Goal: Task Accomplishment & Management: Manage account settings

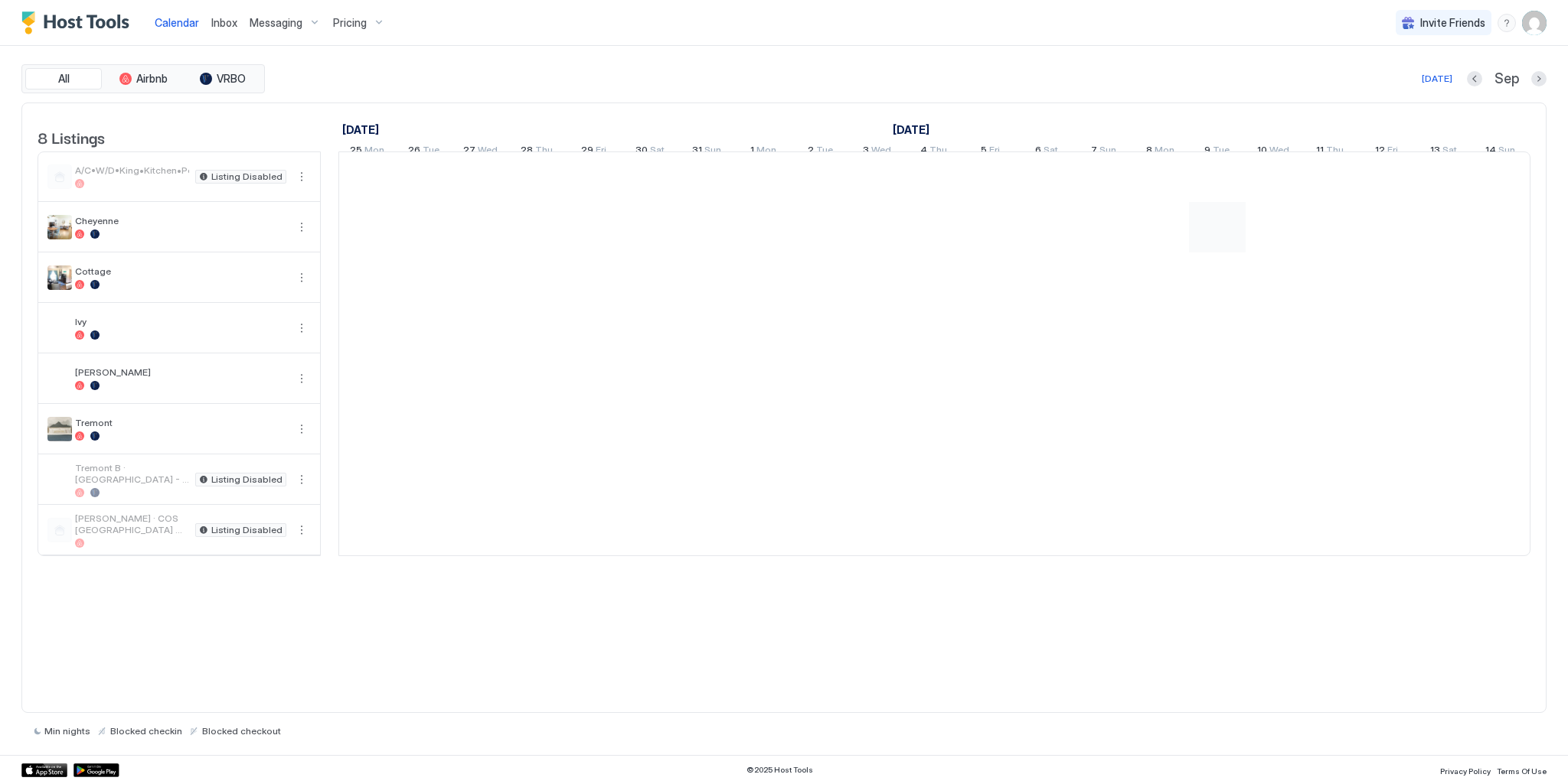
scroll to position [0, 851]
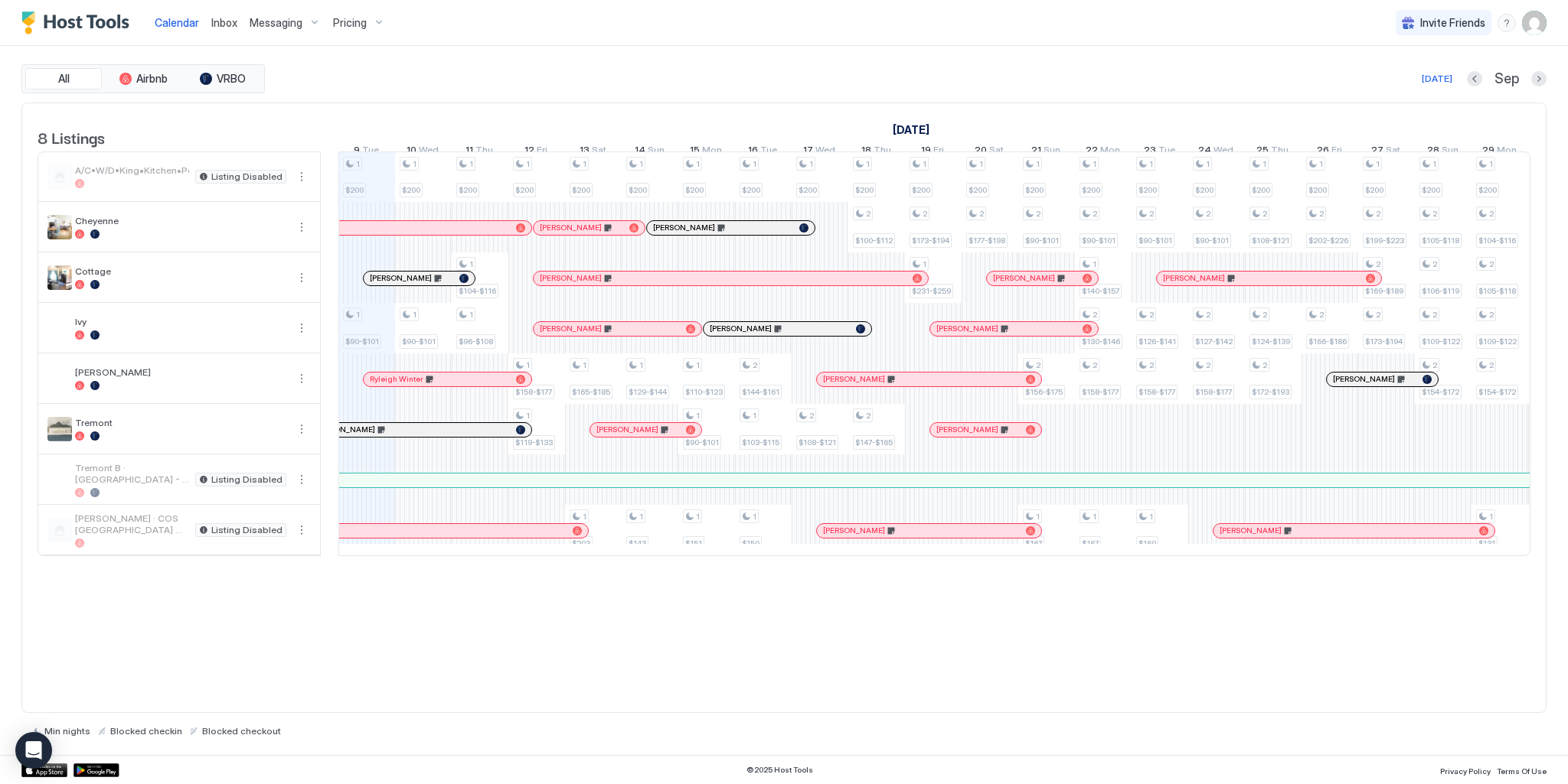
click at [180, 485] on span "Tremont B · [GEOGRAPHIC_DATA] - [GEOGRAPHIC_DATA]" at bounding box center [132, 473] width 114 height 23
click at [304, 488] on button "More options" at bounding box center [301, 479] width 18 height 18
click at [260, 559] on span "Listing Settings" at bounding box center [275, 561] width 68 height 11
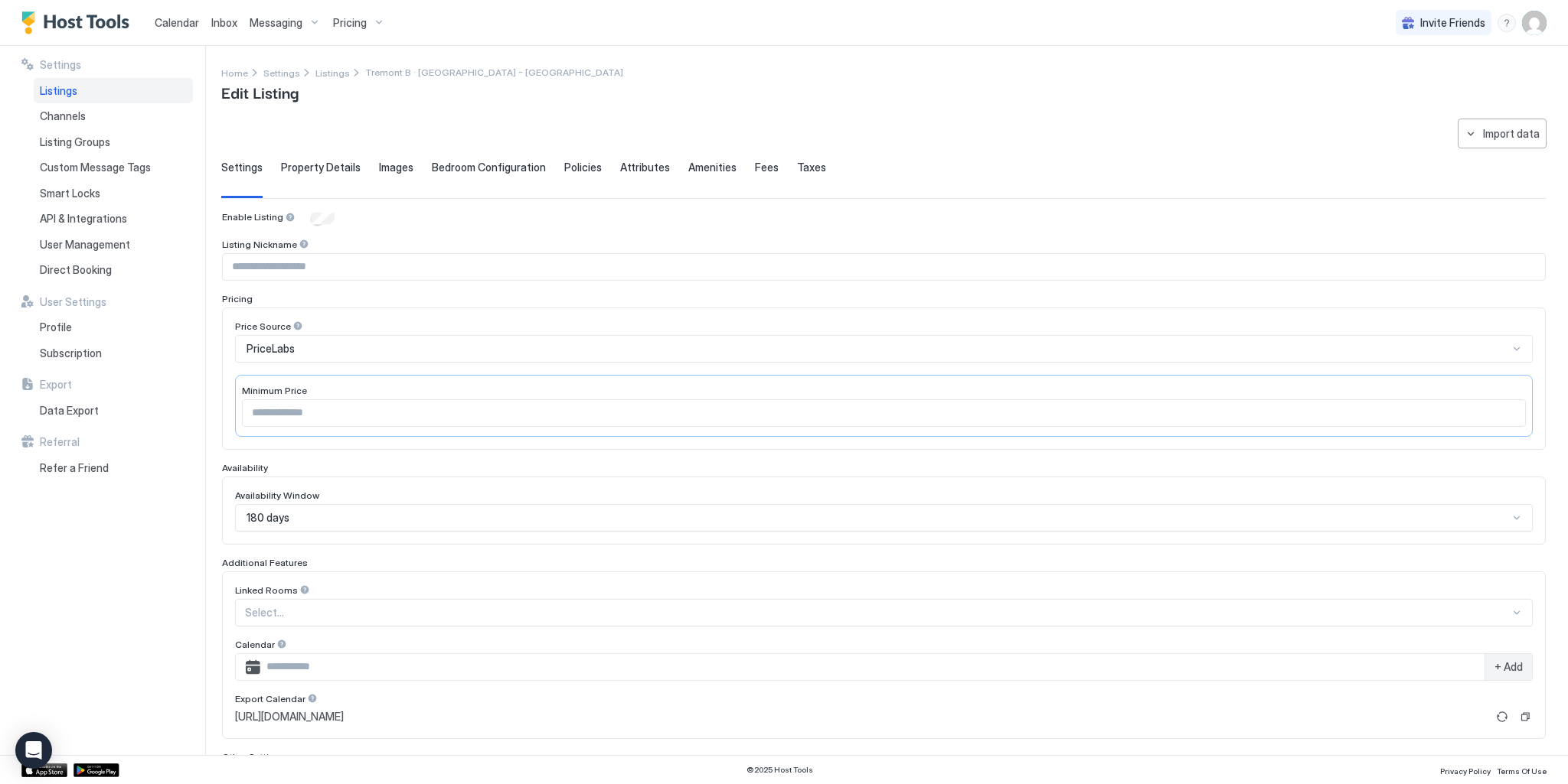
click at [62, 82] on div "Listings" at bounding box center [114, 90] width 159 height 26
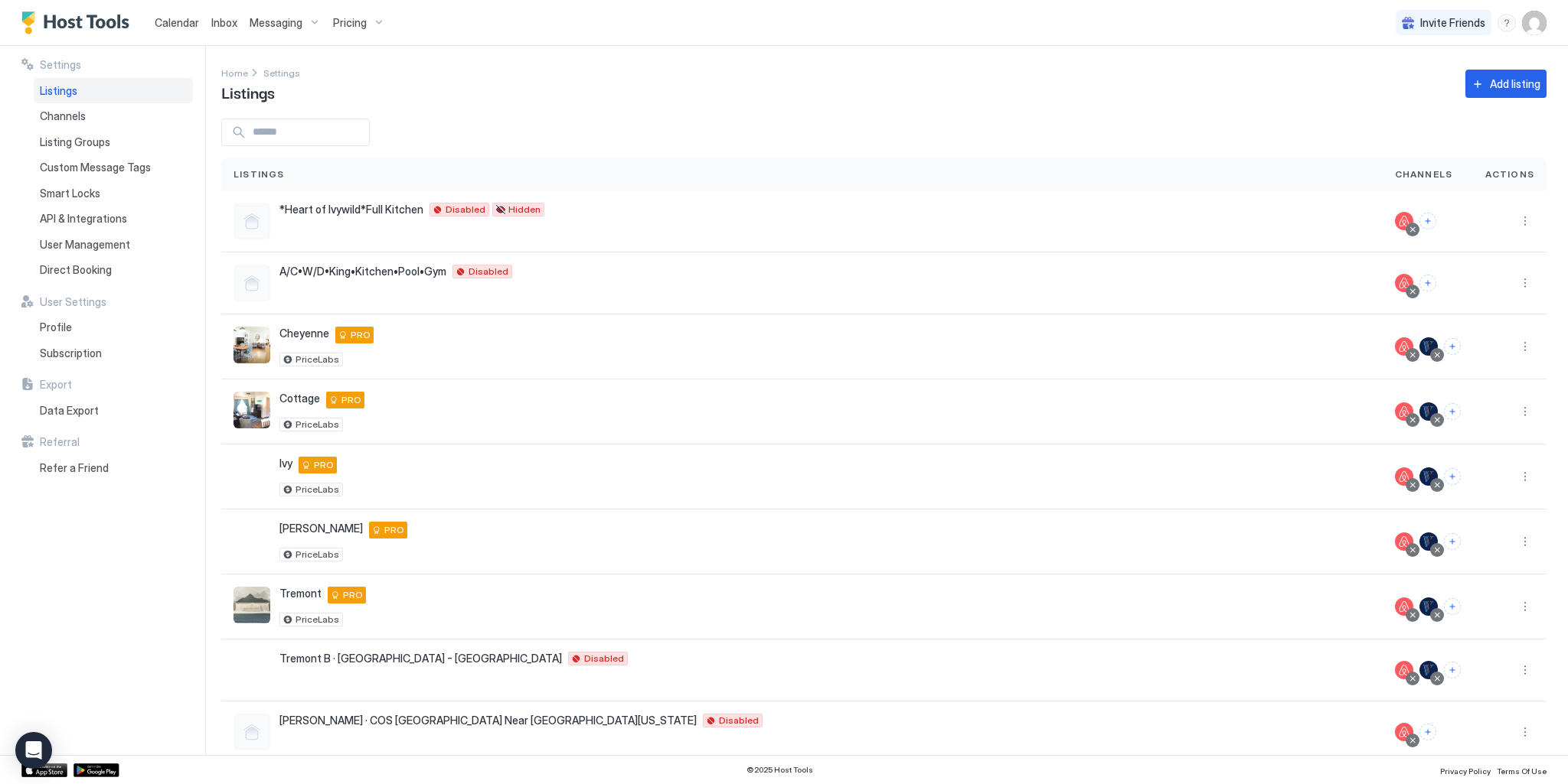
click at [362, 26] on span "Pricing" at bounding box center [350, 23] width 34 height 14
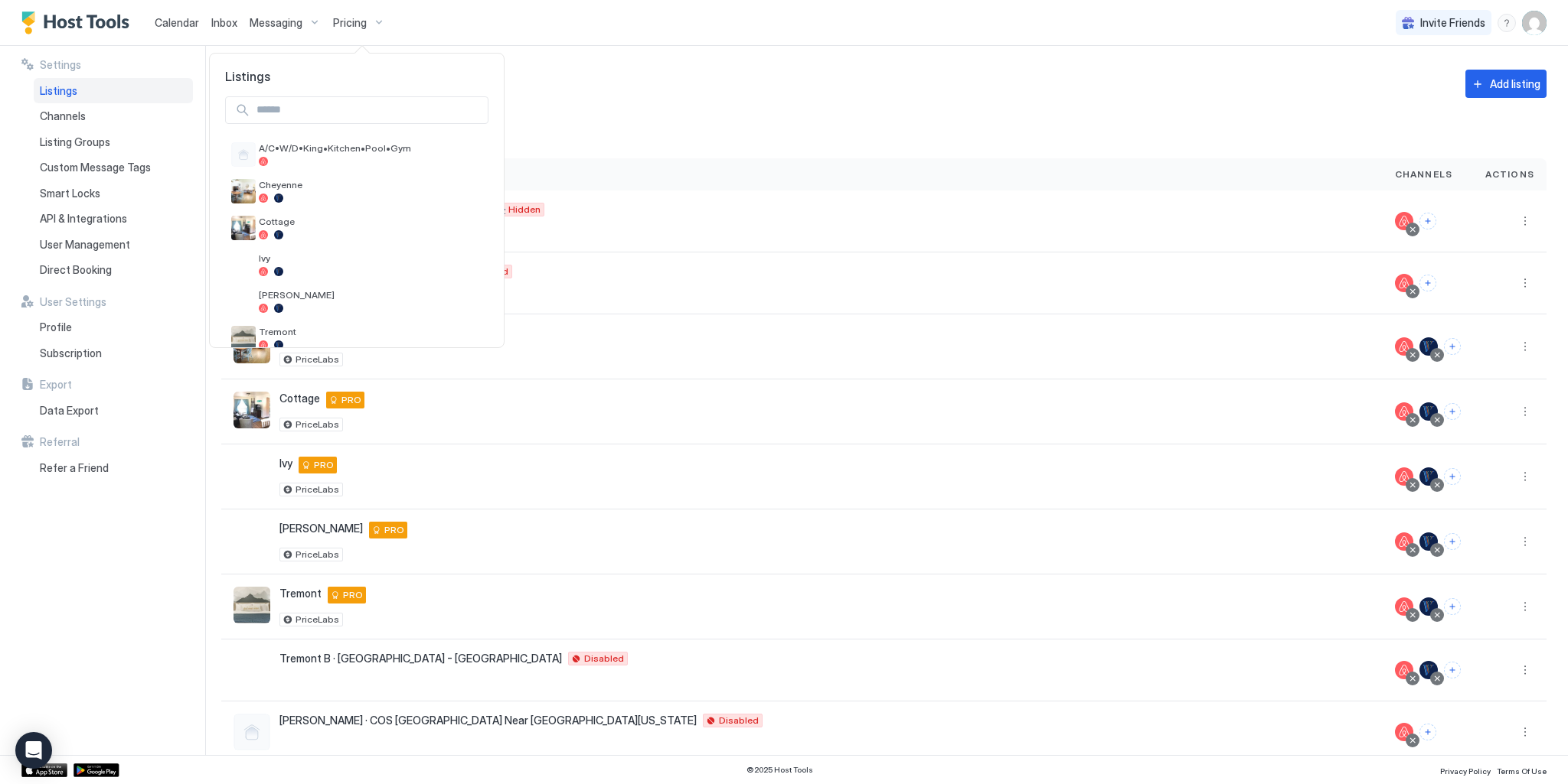
drag, startPoint x: 359, startPoint y: 24, endPoint x: 422, endPoint y: 12, distance: 64.1
click at [359, 24] on div at bounding box center [784, 392] width 1568 height 784
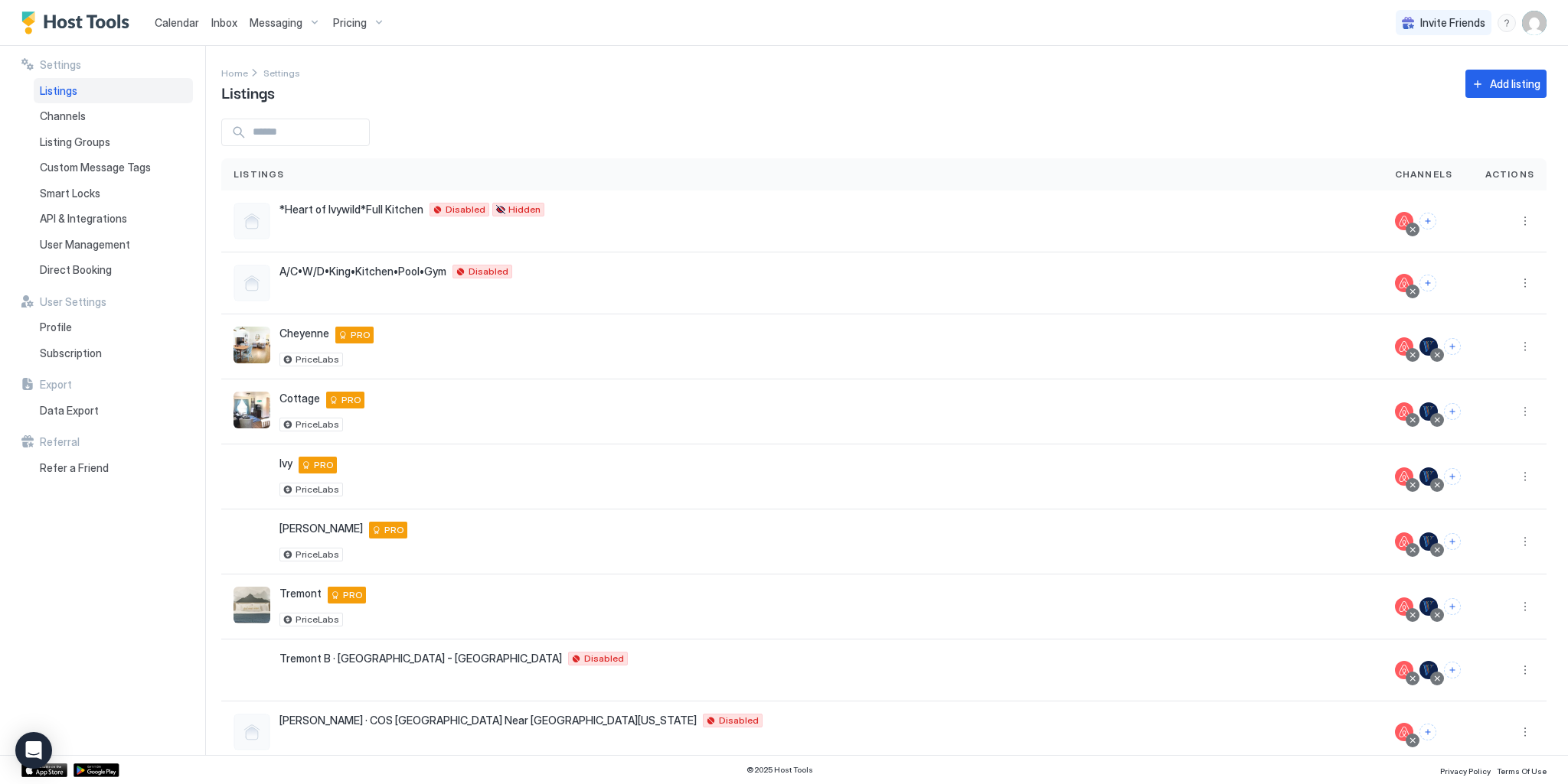
click at [1534, 24] on img "User profile" at bounding box center [1534, 23] width 25 height 25
click at [1381, 86] on span "Settings" at bounding box center [1396, 85] width 42 height 14
click at [1538, 18] on img "User profile" at bounding box center [1534, 23] width 25 height 25
click at [1397, 82] on span "Settings" at bounding box center [1396, 85] width 42 height 14
click at [92, 22] on img "Host Tools Logo" at bounding box center [79, 23] width 115 height 23
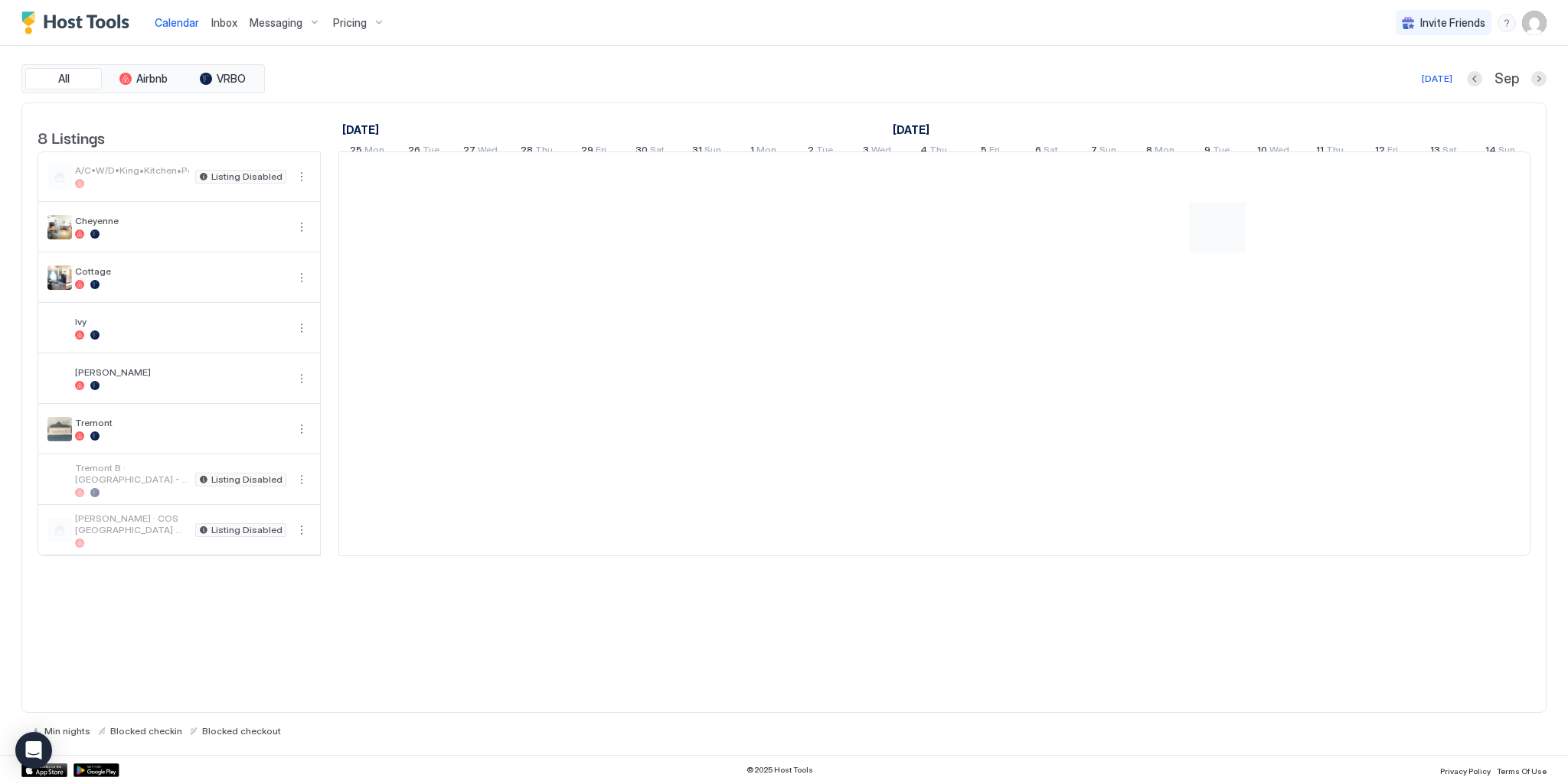
scroll to position [0, 851]
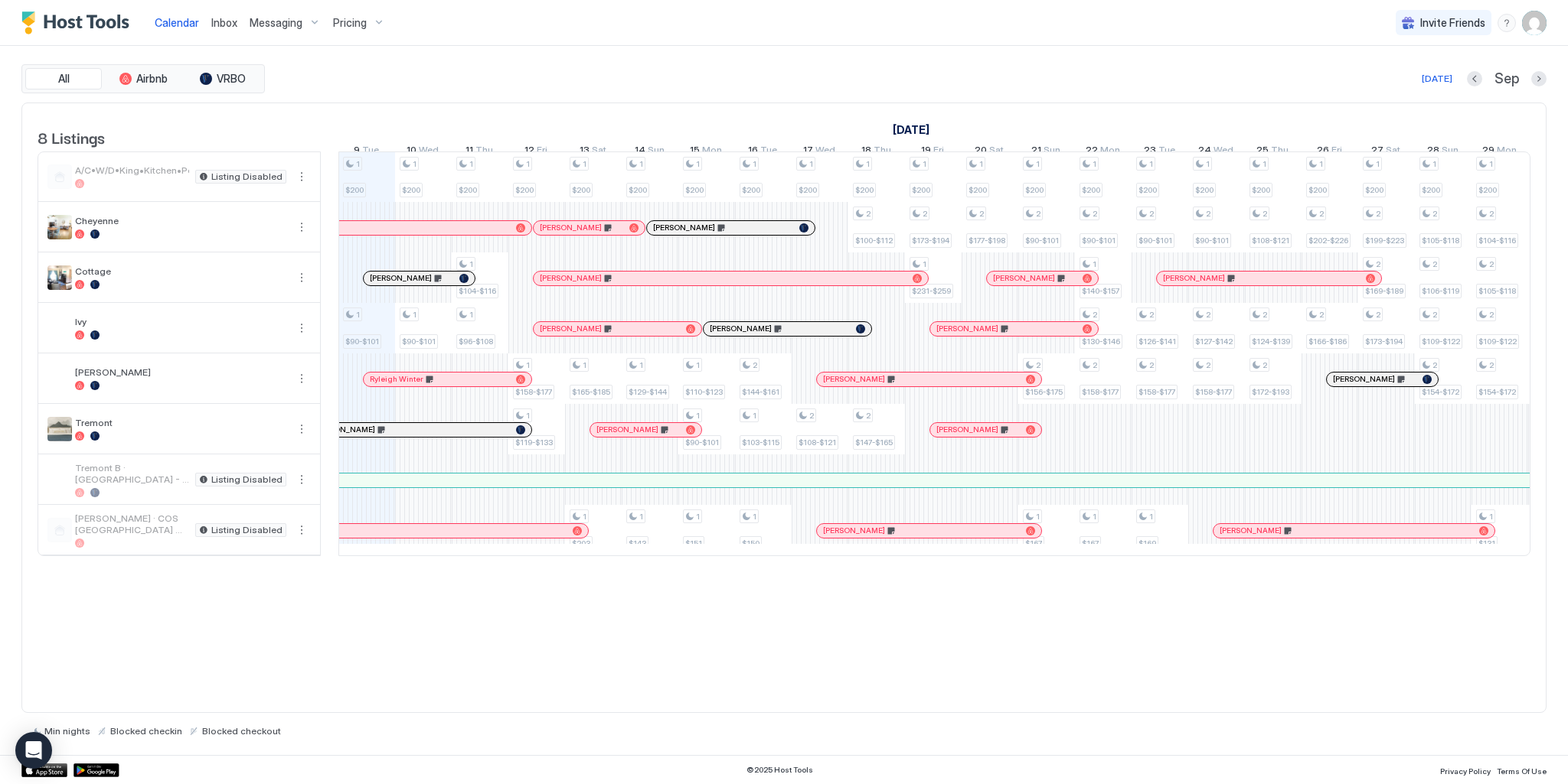
click at [1540, 23] on img "User profile" at bounding box center [1534, 23] width 25 height 25
click at [1359, 54] on ul "TM [PERSON_NAME] Active Settings Logout" at bounding box center [1448, 80] width 196 height 92
click at [1374, 54] on img at bounding box center [1373, 54] width 25 height 25
click at [1378, 81] on span "Settings" at bounding box center [1396, 85] width 42 height 14
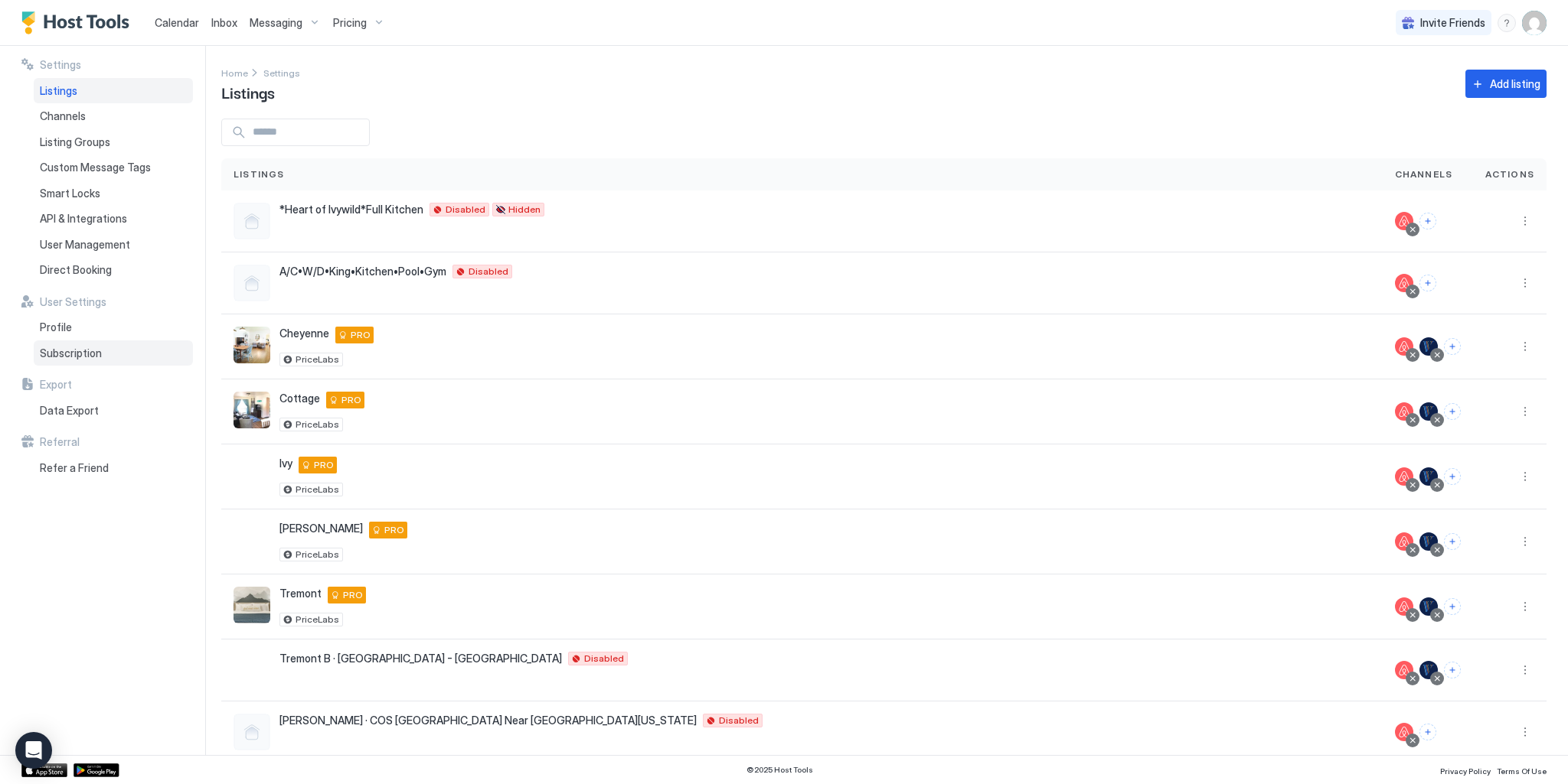
click at [63, 347] on span "Subscription" at bounding box center [70, 354] width 62 height 14
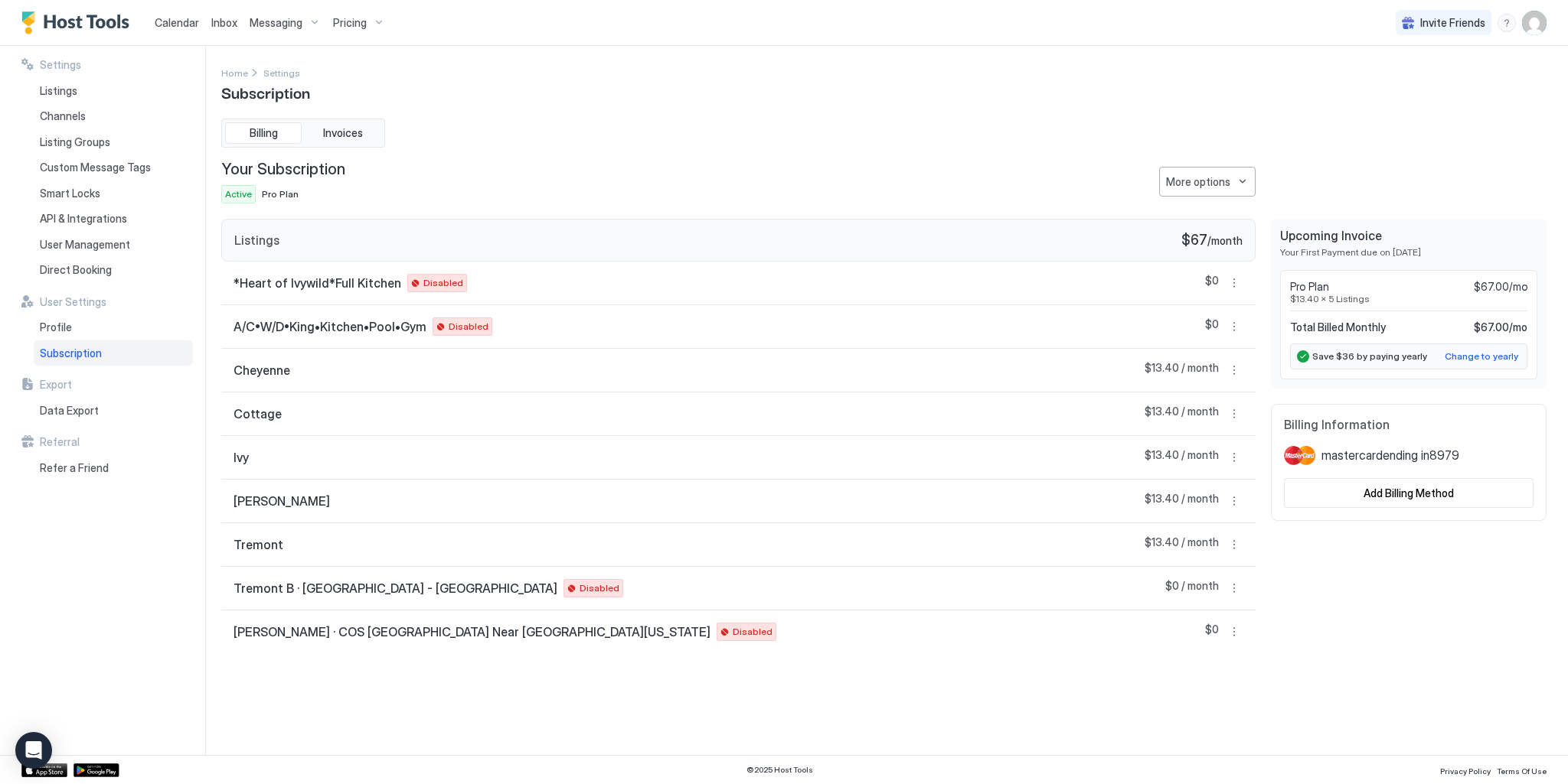
drag, startPoint x: 1315, startPoint y: 251, endPoint x: 1492, endPoint y: 251, distance: 177.0
click at [1492, 251] on span "Your First Payment due on [DATE]" at bounding box center [1408, 252] width 257 height 11
click at [1469, 246] on span "Your First Payment due on [DATE]" at bounding box center [1408, 252] width 257 height 11
click at [1238, 590] on button "More options" at bounding box center [1233, 588] width 18 height 18
click at [1190, 704] on span "Enable Listing" at bounding box center [1204, 708] width 62 height 11
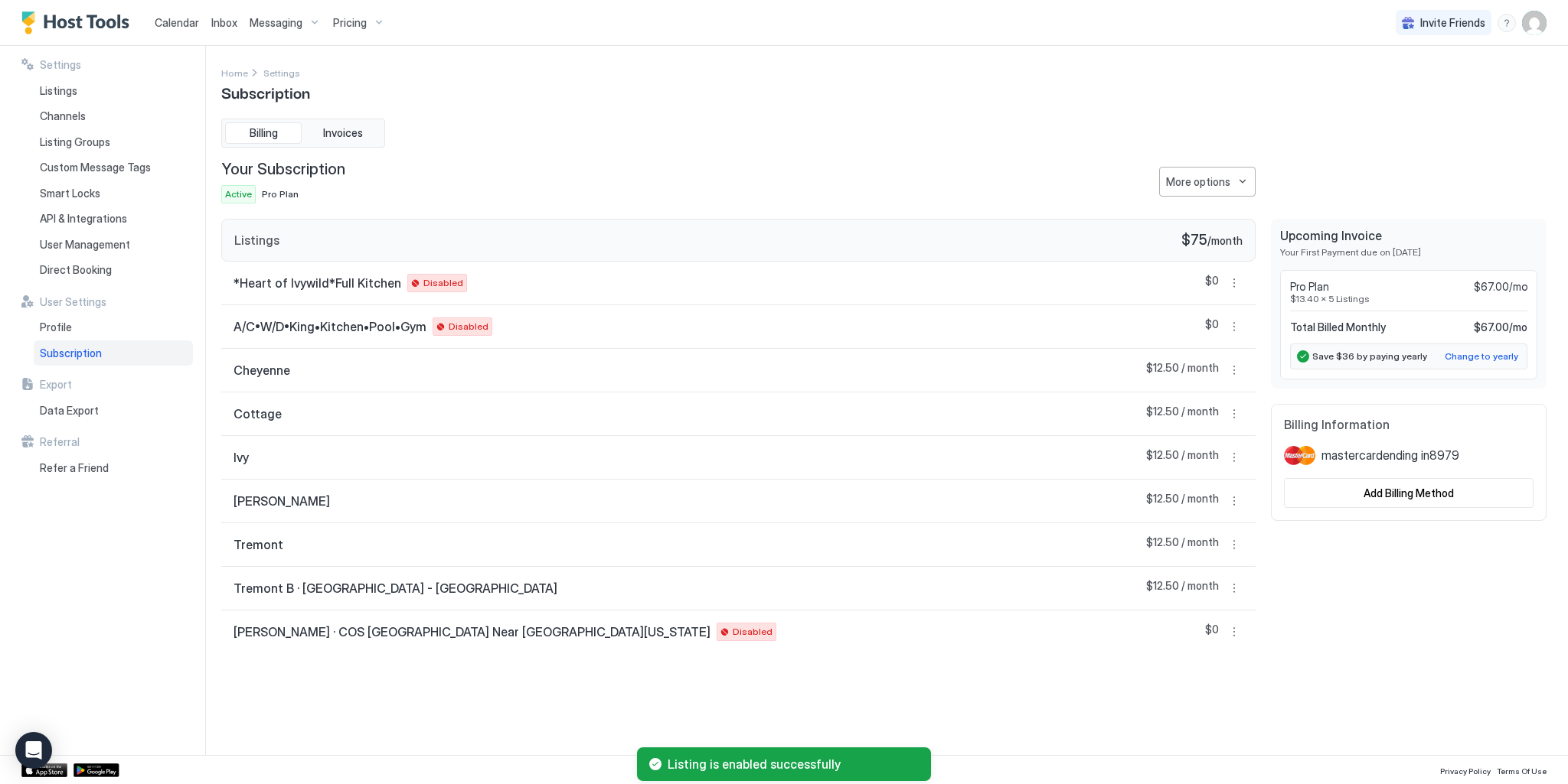
click at [164, 20] on span "Calendar" at bounding box center [176, 23] width 45 height 13
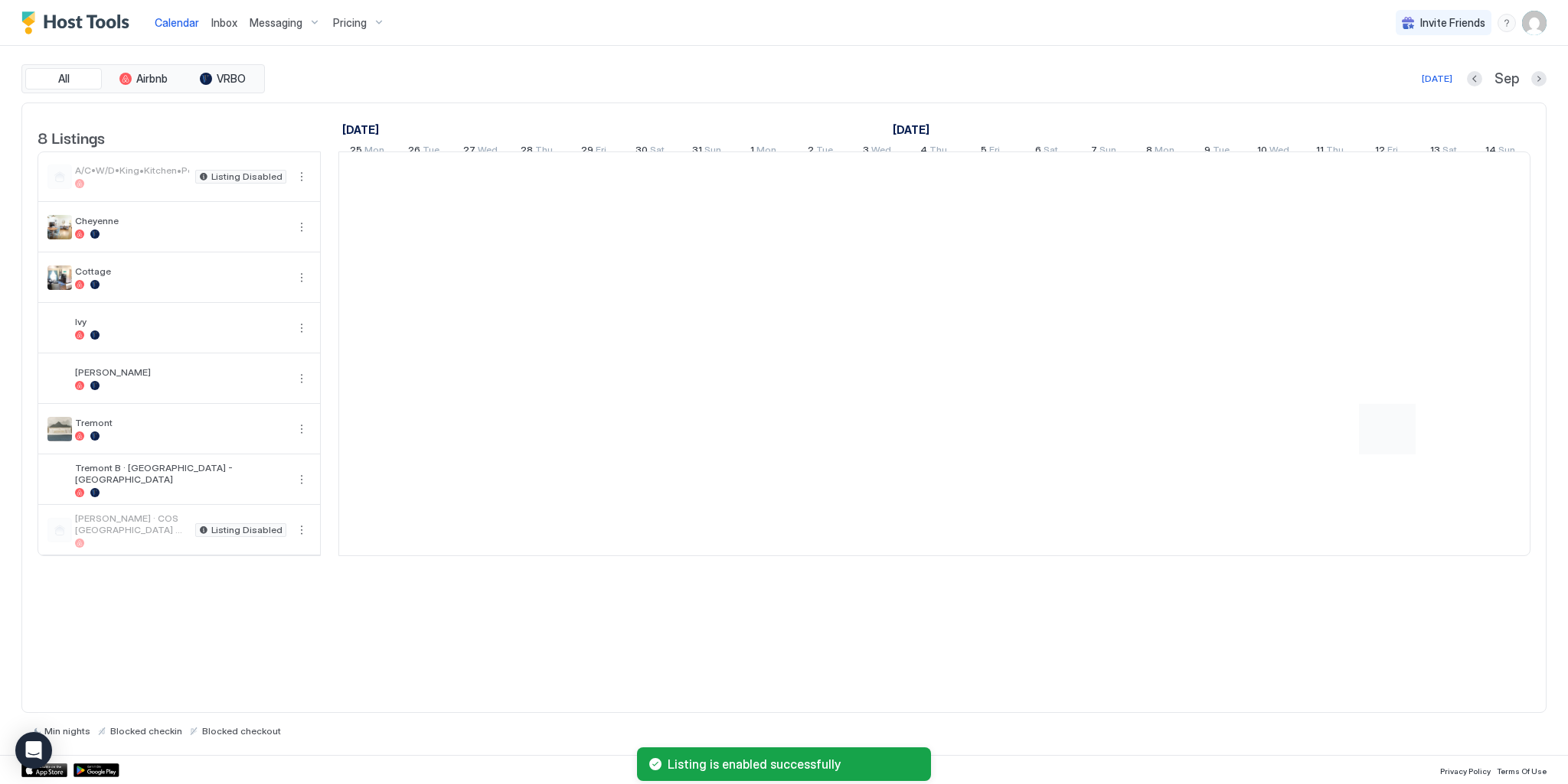
scroll to position [0, 851]
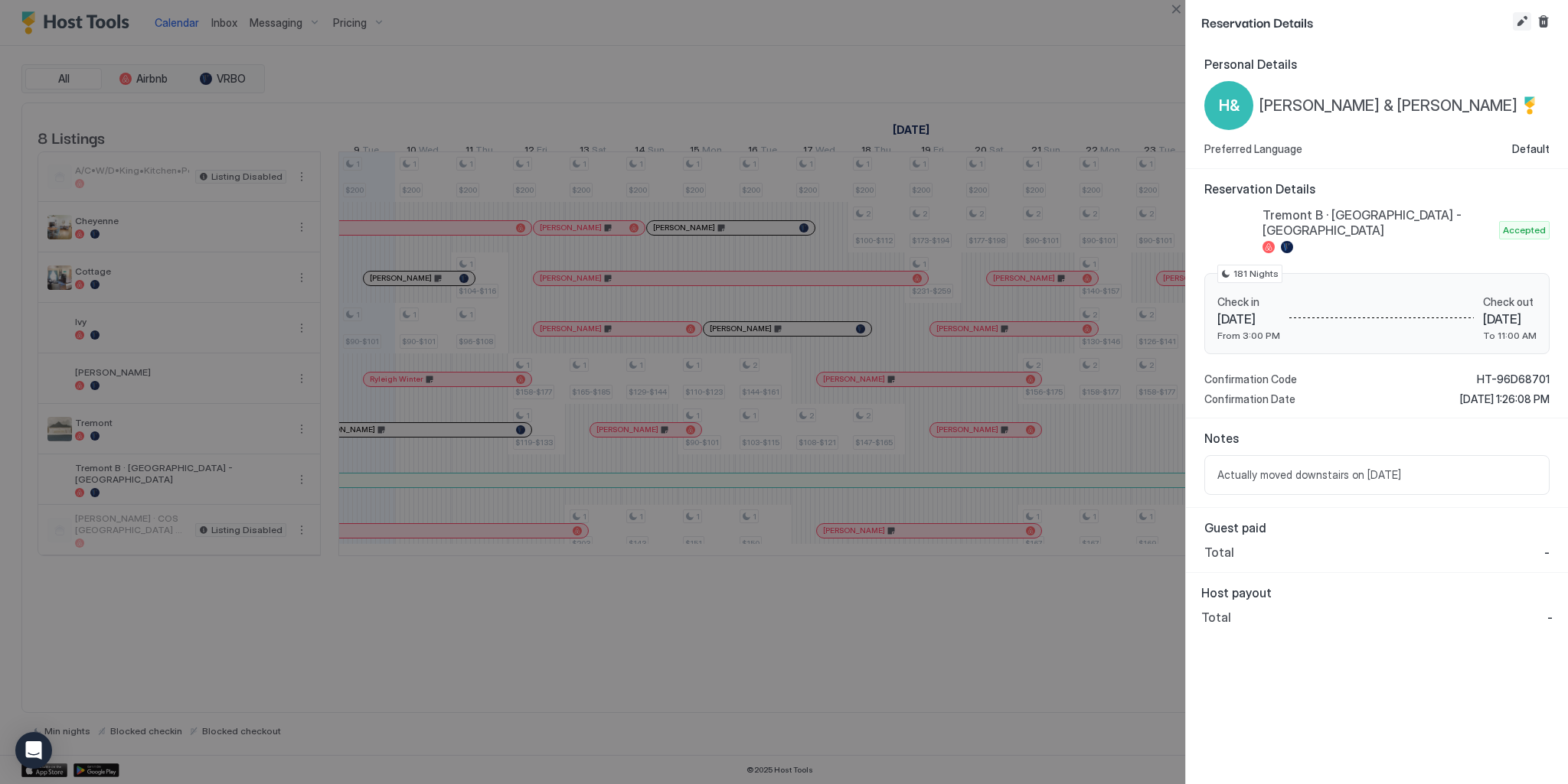
click at [1513, 20] on button "Edit reservation" at bounding box center [1522, 21] width 18 height 18
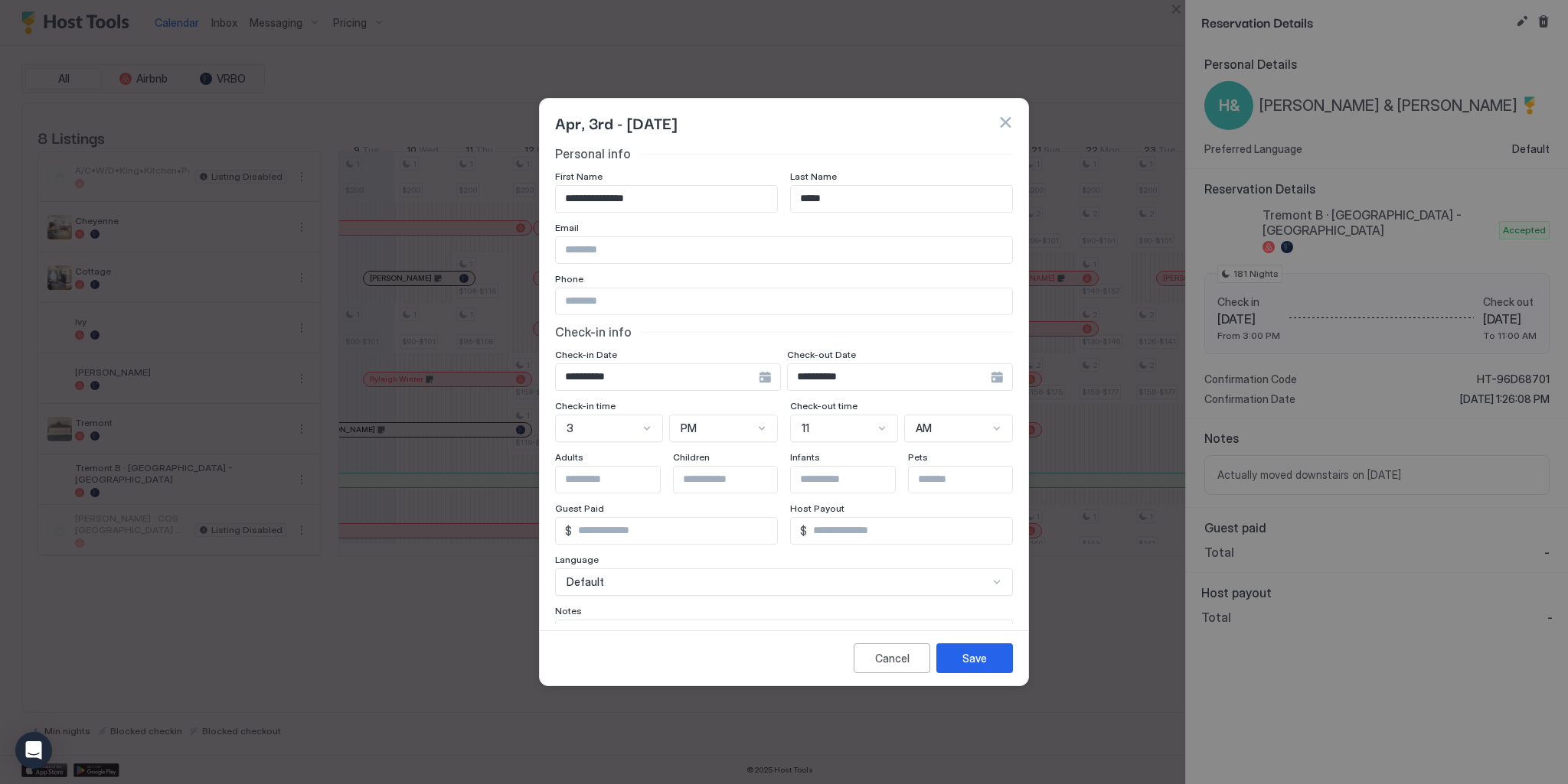
click at [851, 378] on input "**********" at bounding box center [889, 376] width 203 height 26
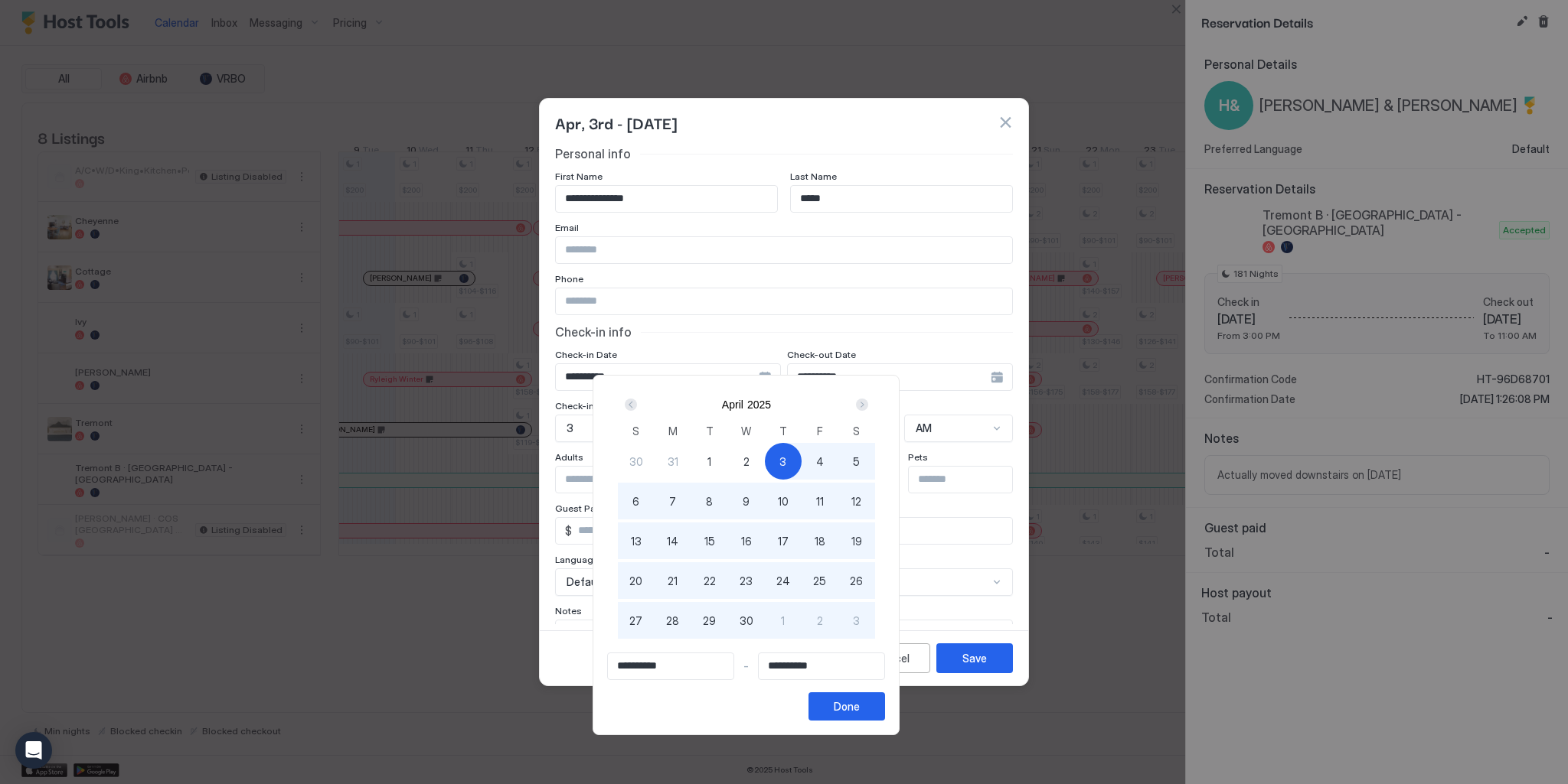
click at [878, 328] on div at bounding box center [784, 392] width 1568 height 784
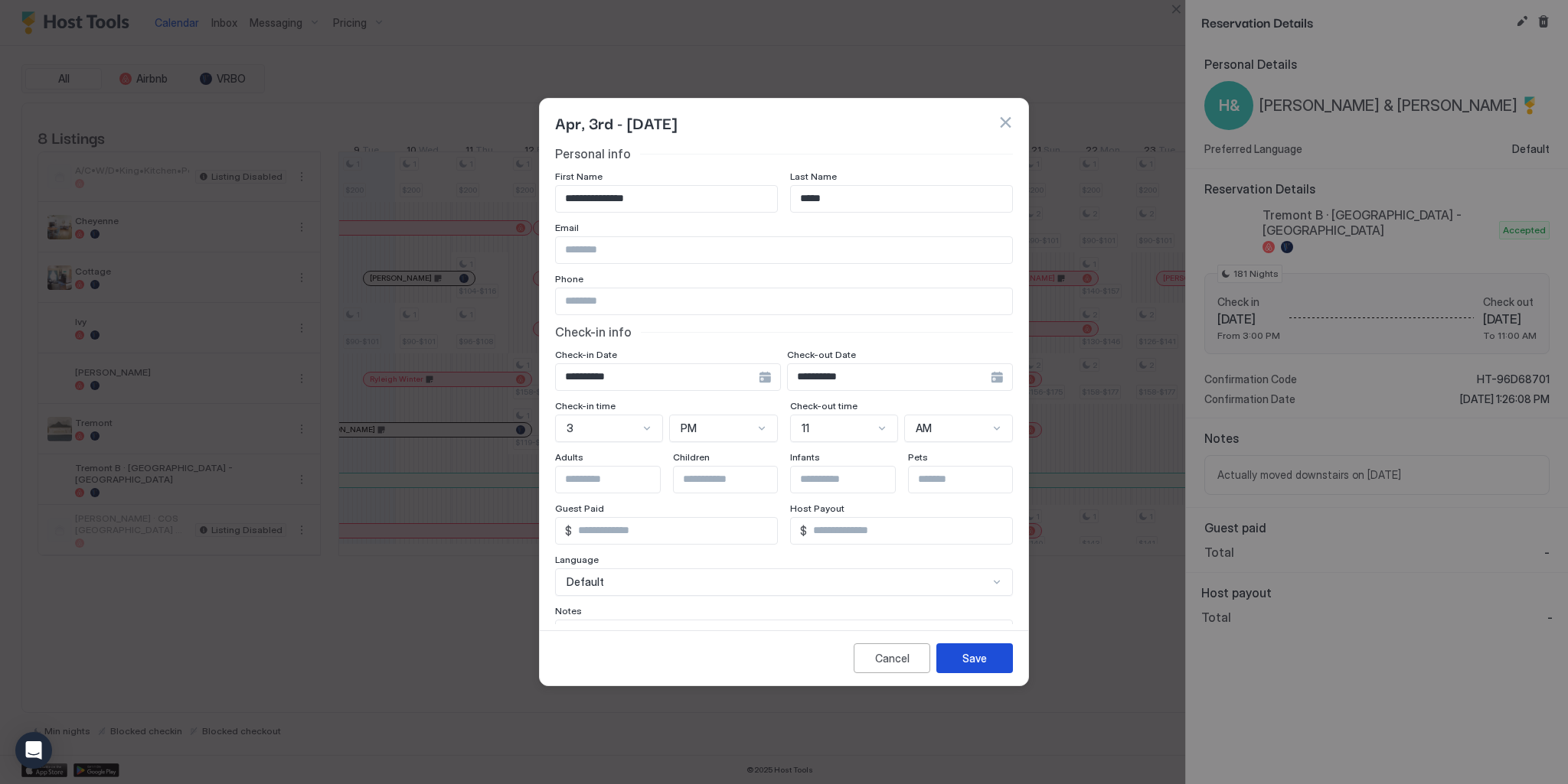
click at [962, 662] on div "Save" at bounding box center [974, 658] width 25 height 16
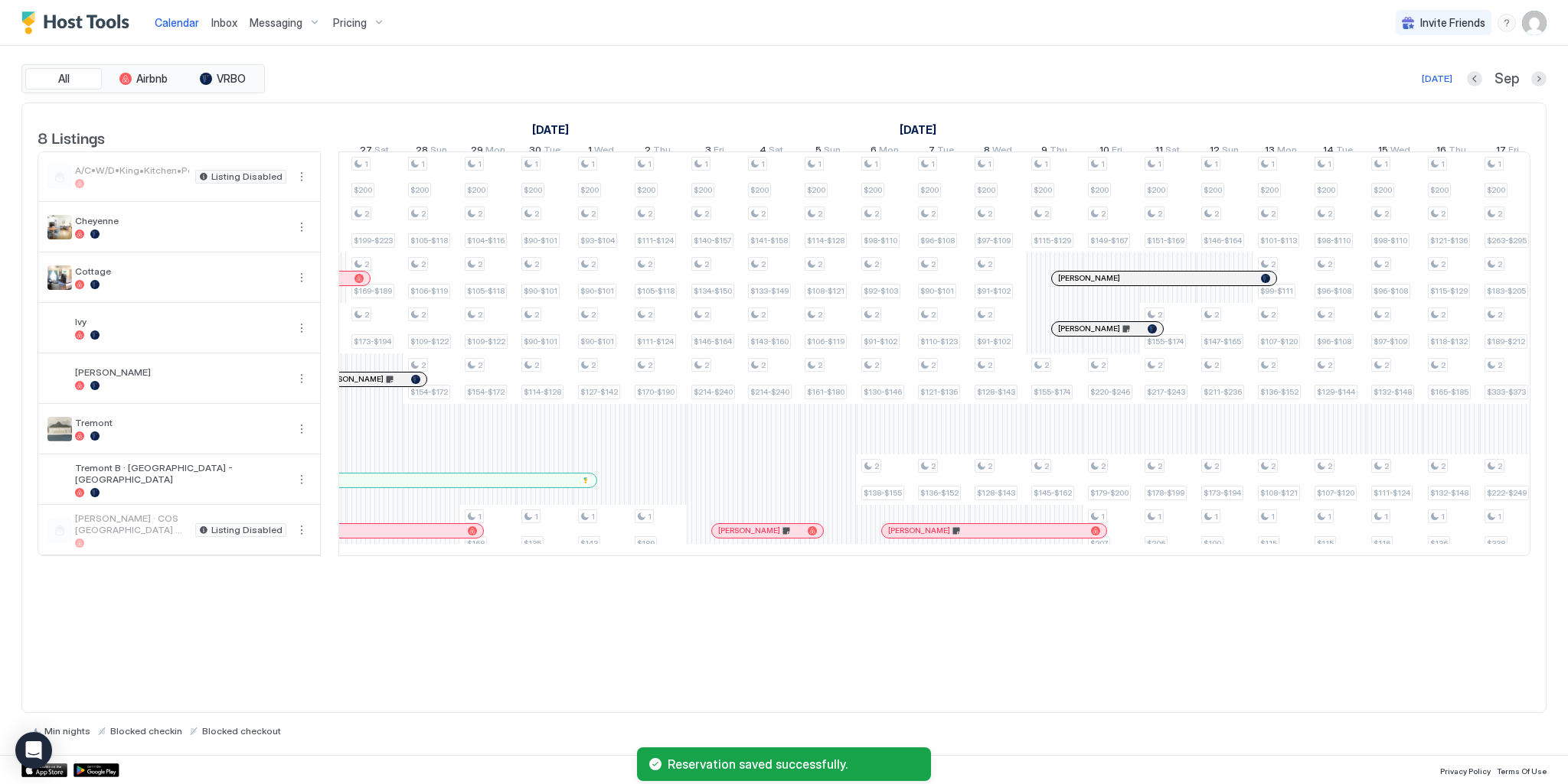
scroll to position [0, 0]
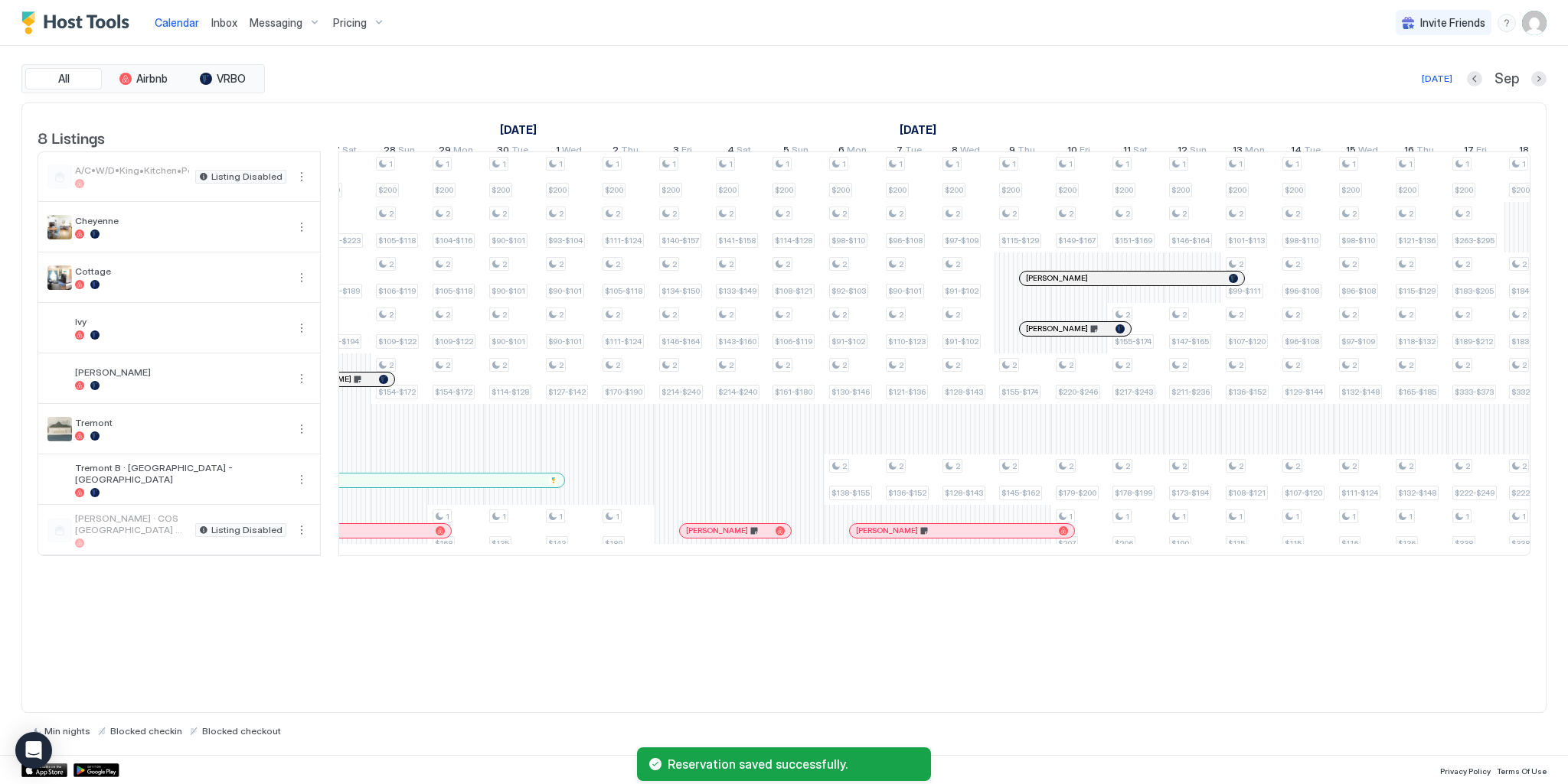
click at [961, 636] on div "8 Listings [DATE] [DATE] [DATE] 25 Mon 26 Tue 27 Wed 28 Thu 29 Fri 30 Sat 31 Su…" at bounding box center [784, 408] width 1524 height 611
click at [621, 485] on div "1 $200 1 $90-$101 1 $200 1 $90-$101 1 $200 1 $104-$116 1 $96-$108 1 $200 1 $158…" at bounding box center [173, 354] width 3456 height 403
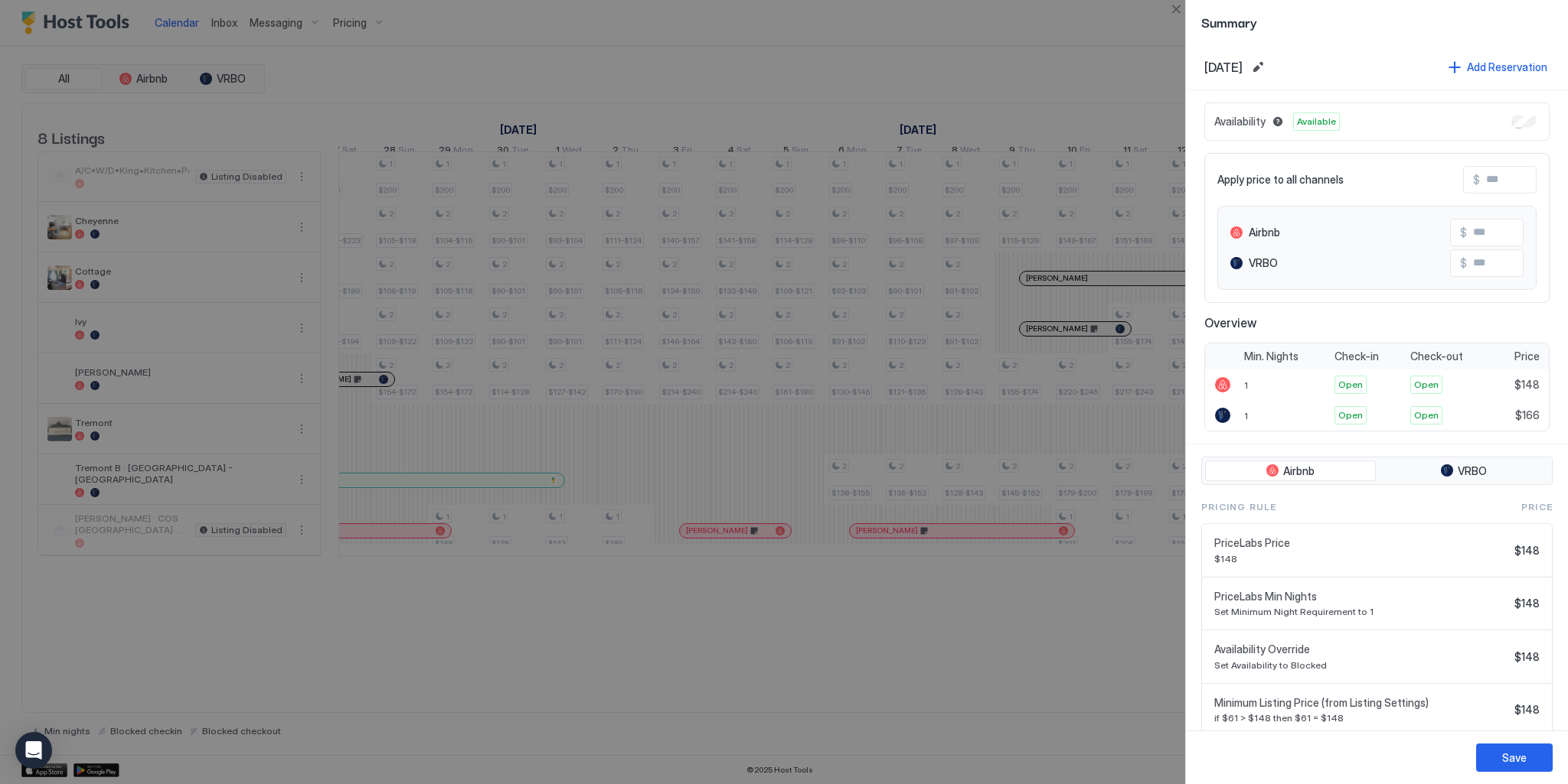
click at [643, 501] on div at bounding box center [784, 392] width 1568 height 784
drag, startPoint x: 1504, startPoint y: 771, endPoint x: 1302, endPoint y: 689, distance: 218.0
click at [1504, 771] on button "Save" at bounding box center [1514, 757] width 77 height 28
click at [679, 502] on div at bounding box center [784, 392] width 1568 height 784
drag, startPoint x: 1177, startPoint y: 7, endPoint x: 906, endPoint y: 289, distance: 391.1
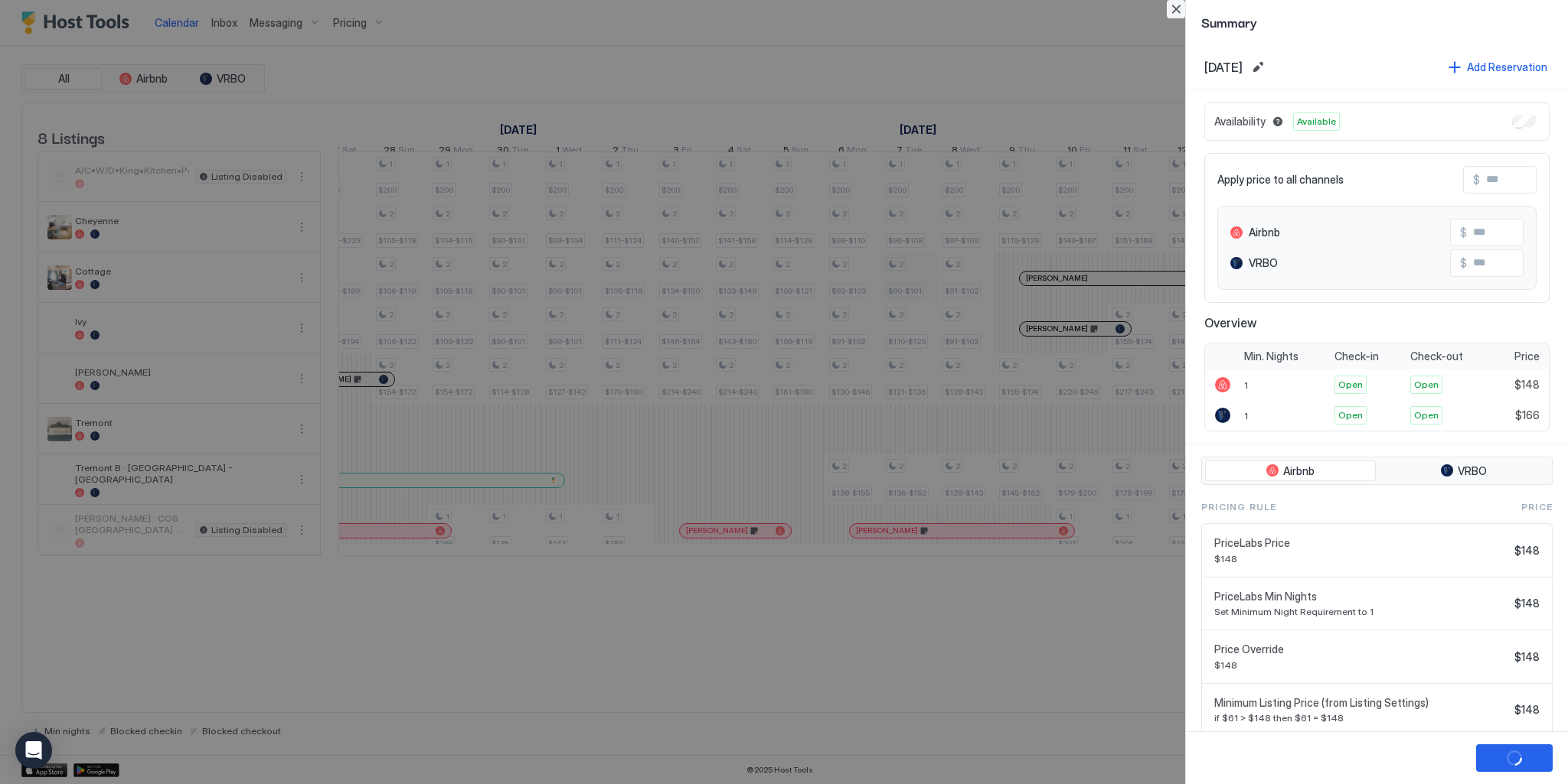
click at [1175, 7] on button "Close" at bounding box center [1175, 9] width 18 height 18
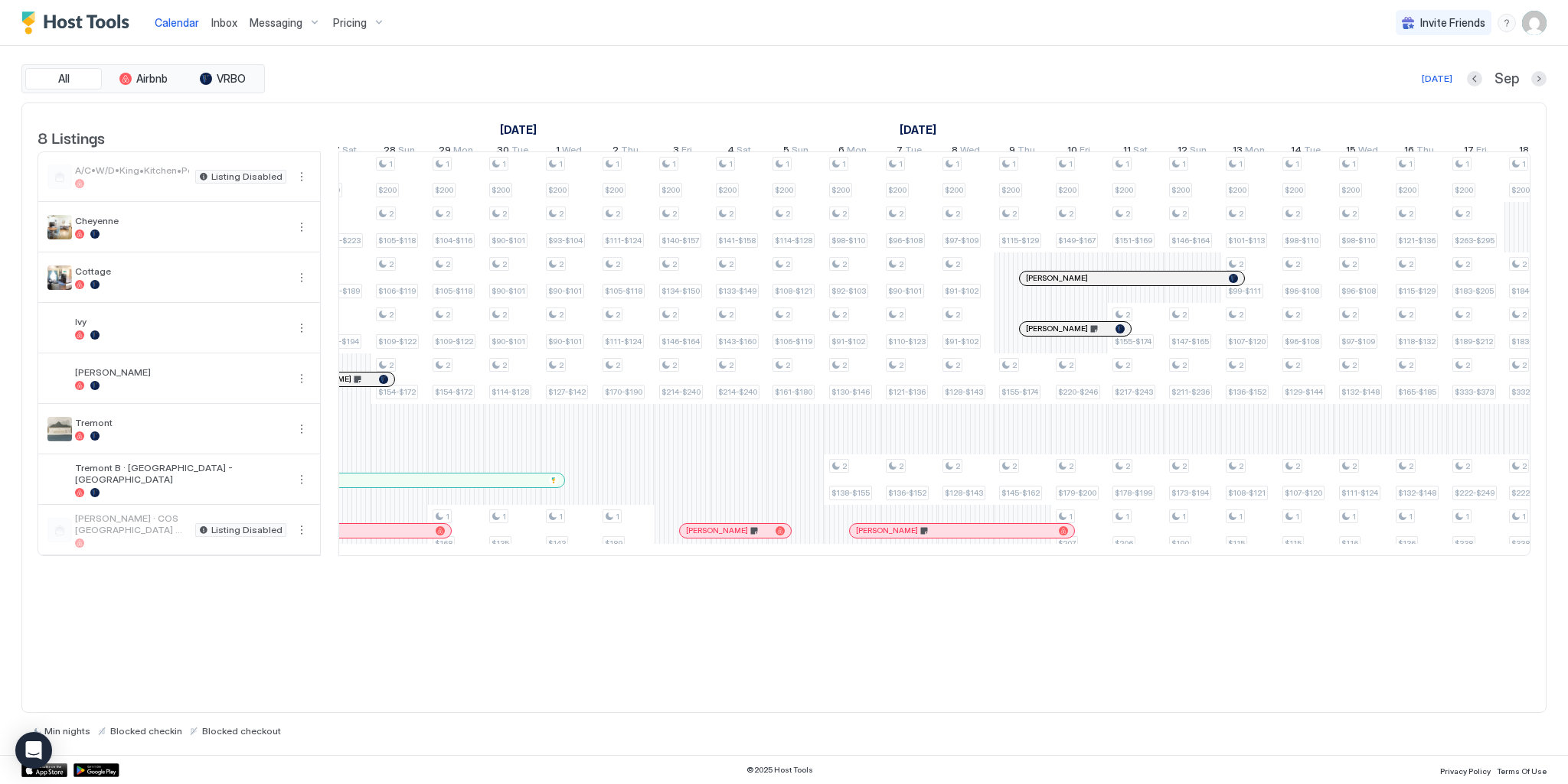
click at [643, 485] on div "1 $200 1 $90-$101 1 $200 1 $90-$101 1 $200 1 $104-$116 1 $96-$108 1 $200 1 $158…" at bounding box center [173, 354] width 3456 height 403
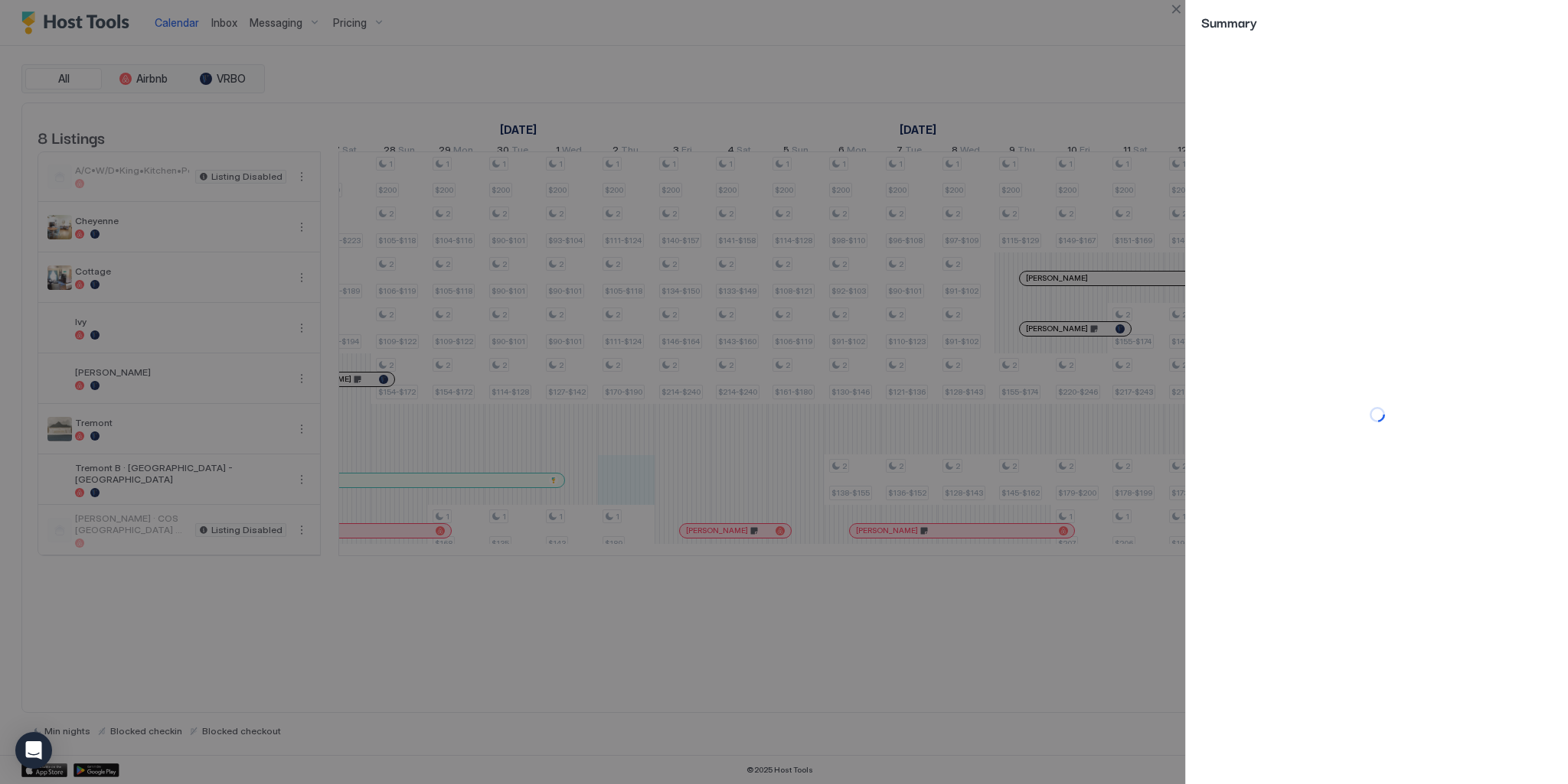
click at [795, 485] on div at bounding box center [784, 392] width 1568 height 784
click at [1180, 9] on button "Close" at bounding box center [1175, 9] width 18 height 18
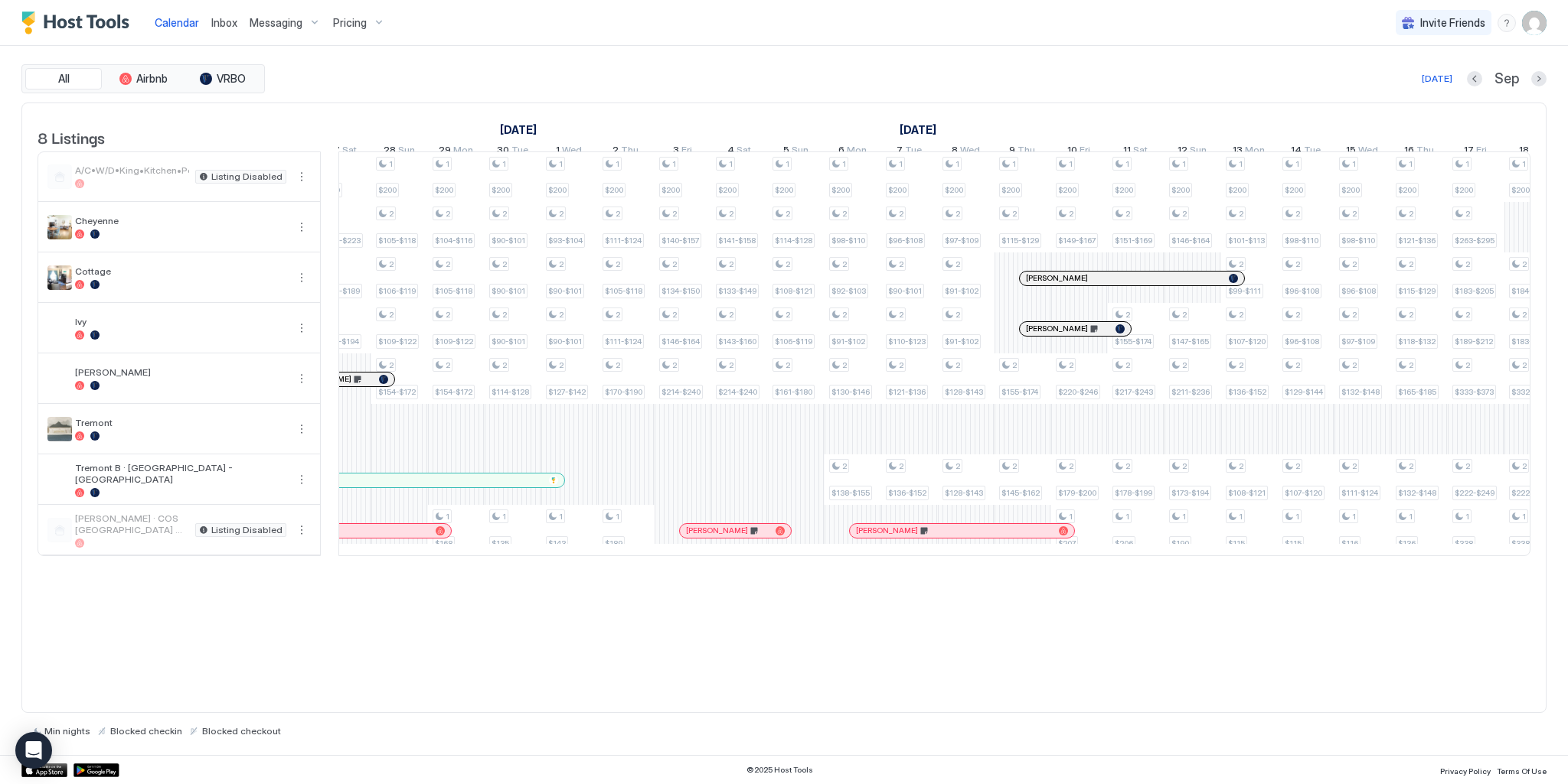
click at [688, 488] on div "1 $200 1 $90-$101 1 $200 1 $90-$101 1 $200 1 $104-$116 1 $96-$108 1 $200 1 $158…" at bounding box center [173, 354] width 3456 height 403
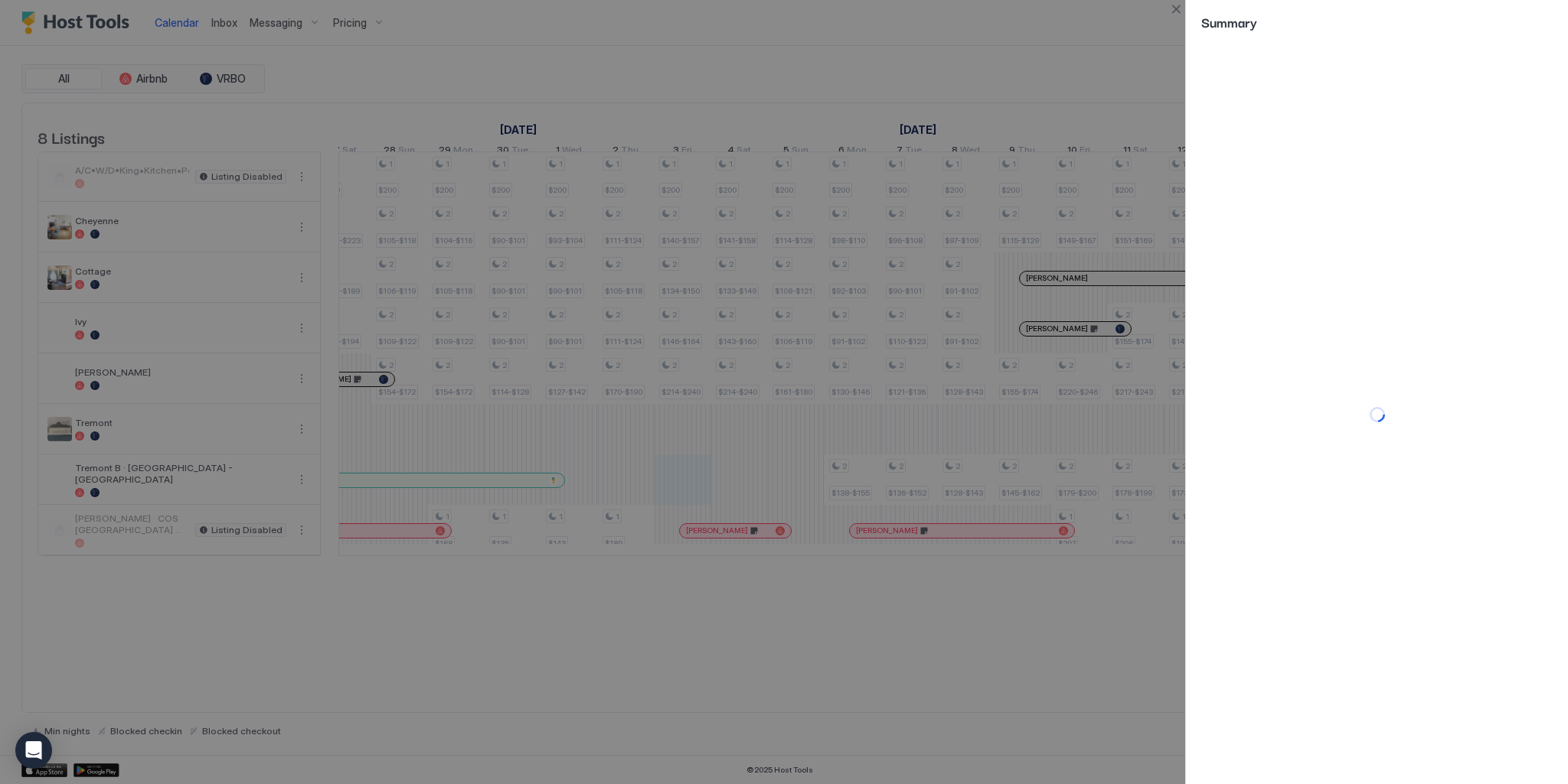
click at [609, 510] on div at bounding box center [784, 392] width 1568 height 784
click at [1177, 13] on button "Close" at bounding box center [1175, 9] width 18 height 18
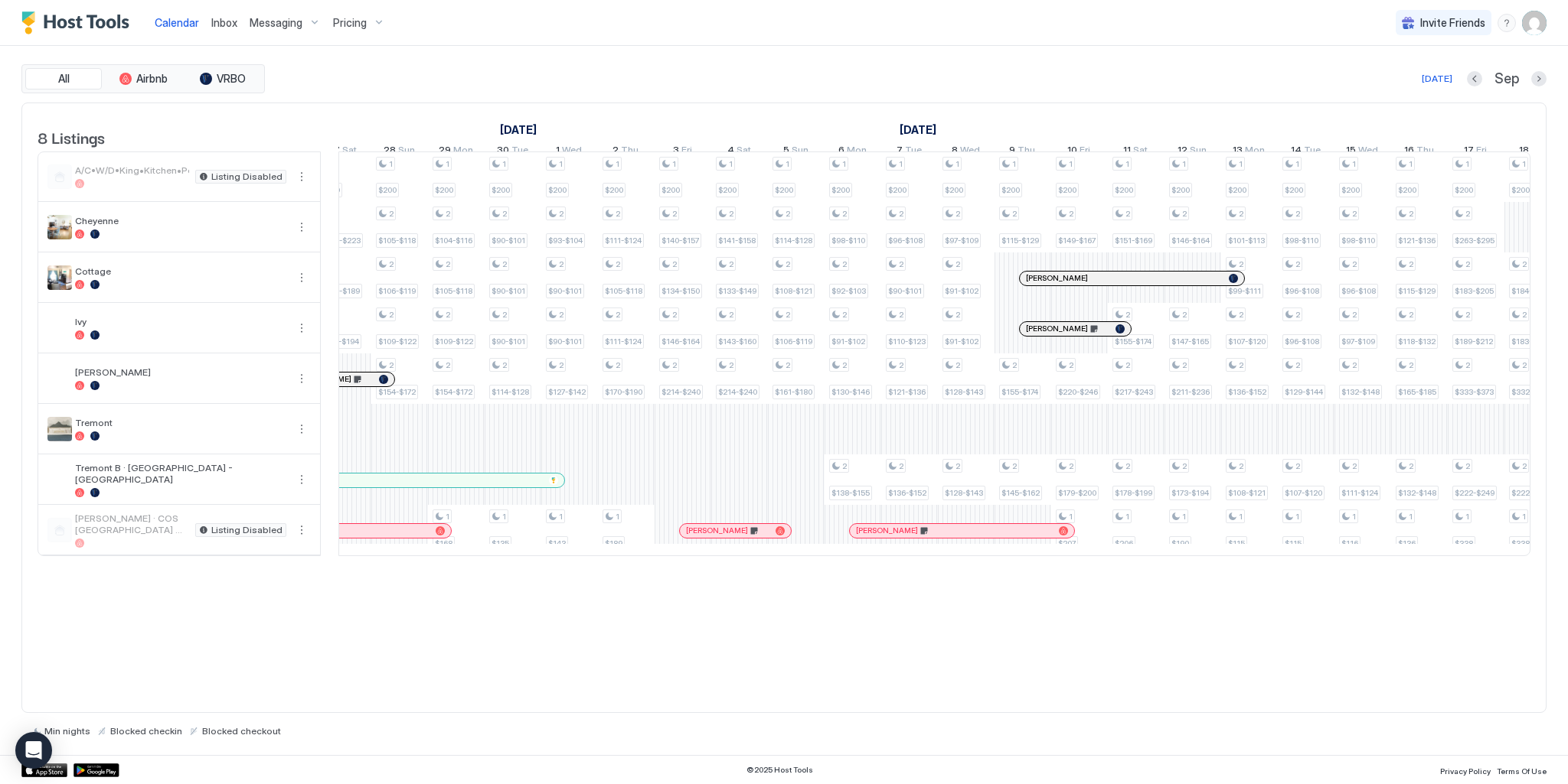
click at [528, 654] on div "8 Listings [DATE] [DATE] [DATE] 25 Mon 26 Tue 27 Wed 28 Thu 29 Fri 30 Sat 31 Su…" at bounding box center [784, 408] width 1524 height 611
drag, startPoint x: 582, startPoint y: 488, endPoint x: 802, endPoint y: 498, distance: 220.2
click at [802, 498] on div "1 $200 1 $90-$101 1 $200 1 $90-$101 1 $200 1 $104-$116 1 $96-$108 1 $200 1 $158…" at bounding box center [173, 354] width 3456 height 403
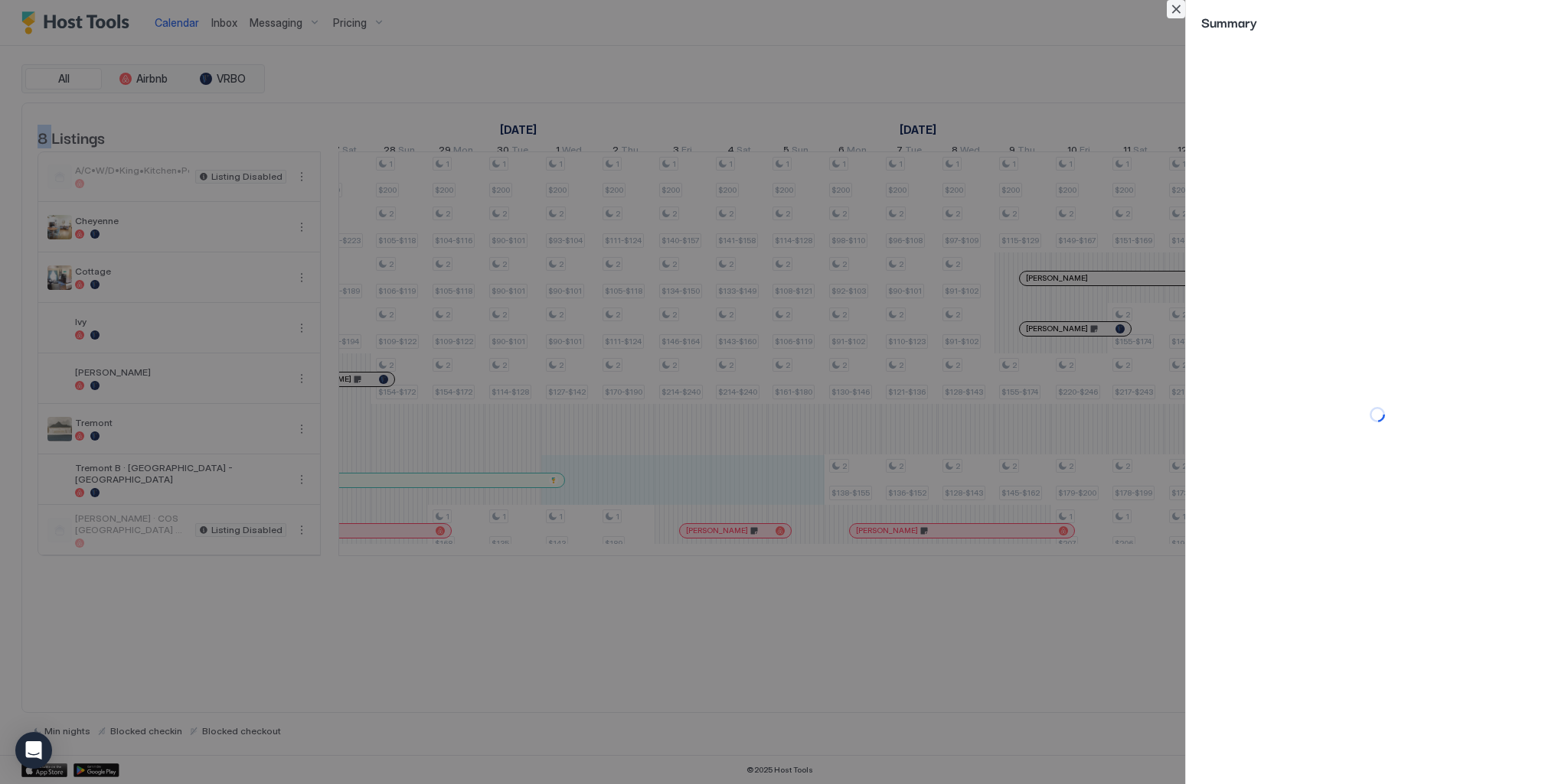
click at [1172, 9] on button "Close" at bounding box center [1175, 9] width 18 height 18
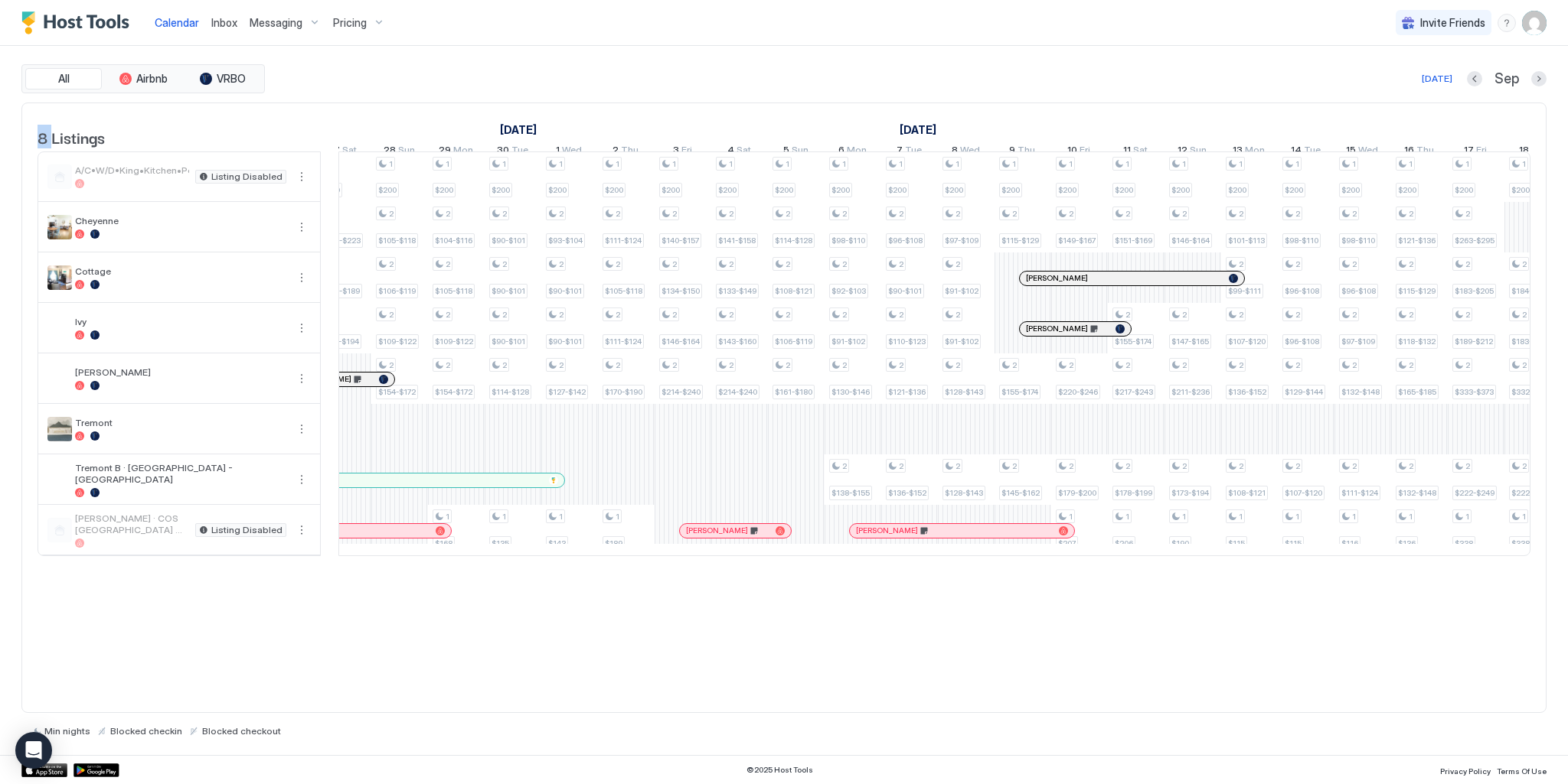
click at [767, 490] on div "1 $200 1 $90-$101 1 $200 1 $90-$101 1 $200 1 $104-$116 1 $96-$108 1 $200 1 $158…" at bounding box center [173, 354] width 3456 height 403
